Goal: Task Accomplishment & Management: Use online tool/utility

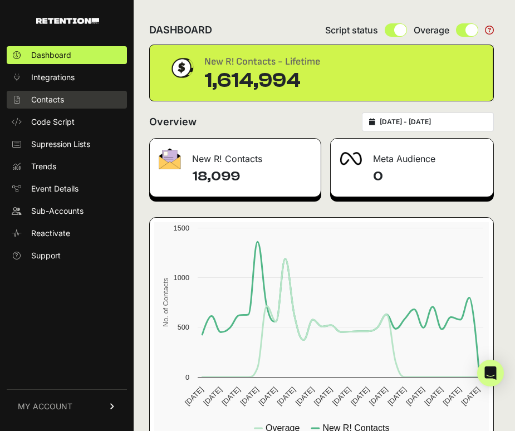
click at [55, 97] on span "Contacts" at bounding box center [47, 99] width 33 height 11
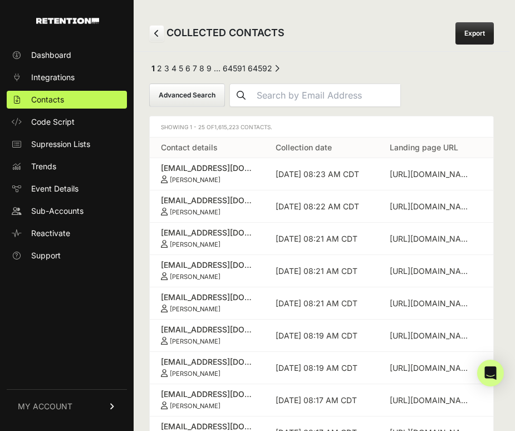
click at [188, 94] on button "Advanced Search" at bounding box center [187, 95] width 76 height 23
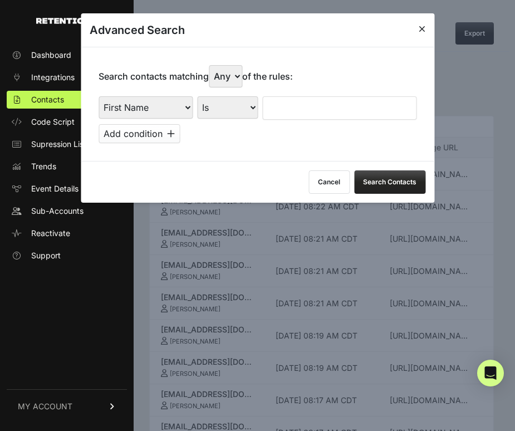
select select "landing_page_url"
select select "contains"
click at [314, 96] on input "text" at bounding box center [339, 107] width 154 height 23
type input "preborn"
click at [389, 175] on button "Search Contacts" at bounding box center [389, 181] width 71 height 23
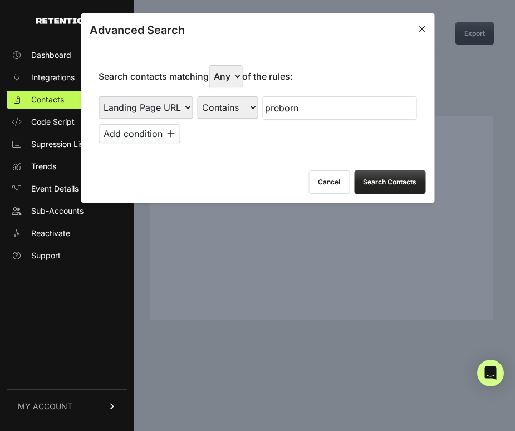
click at [419, 29] on icon at bounding box center [422, 28] width 7 height 9
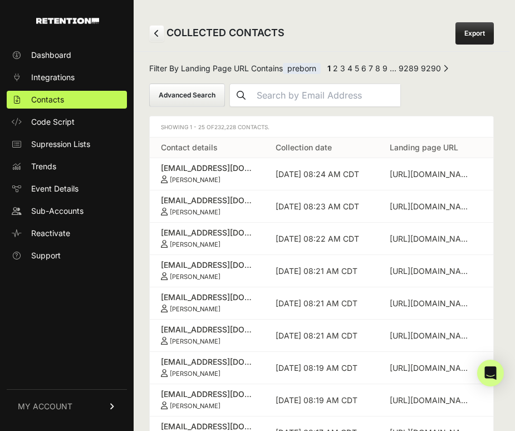
click at [473, 32] on link "Export" at bounding box center [474, 33] width 38 height 22
